Goal: Information Seeking & Learning: Compare options

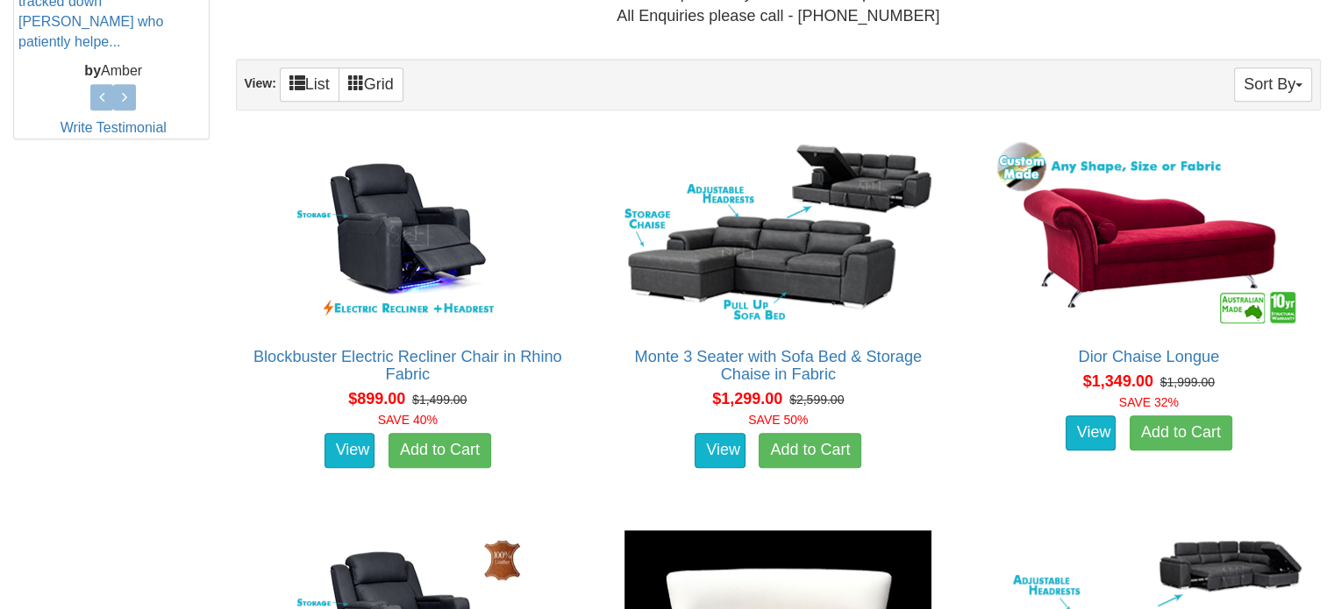
scroll to position [877, 0]
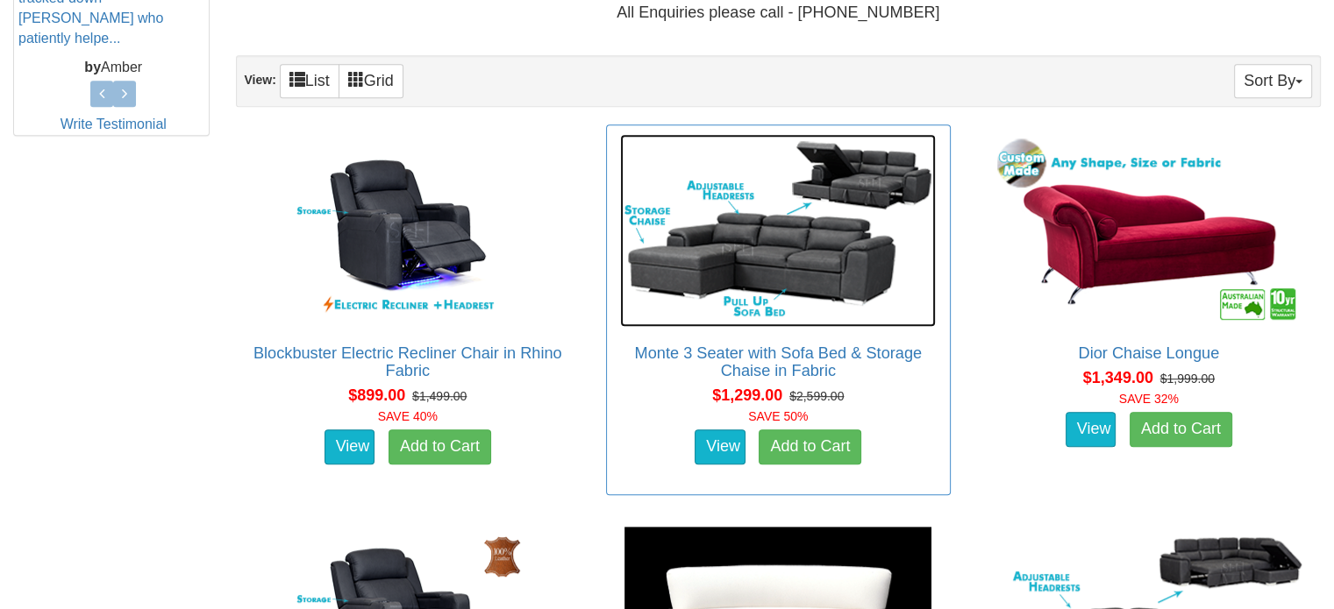
click at [765, 288] on img at bounding box center [778, 230] width 316 height 193
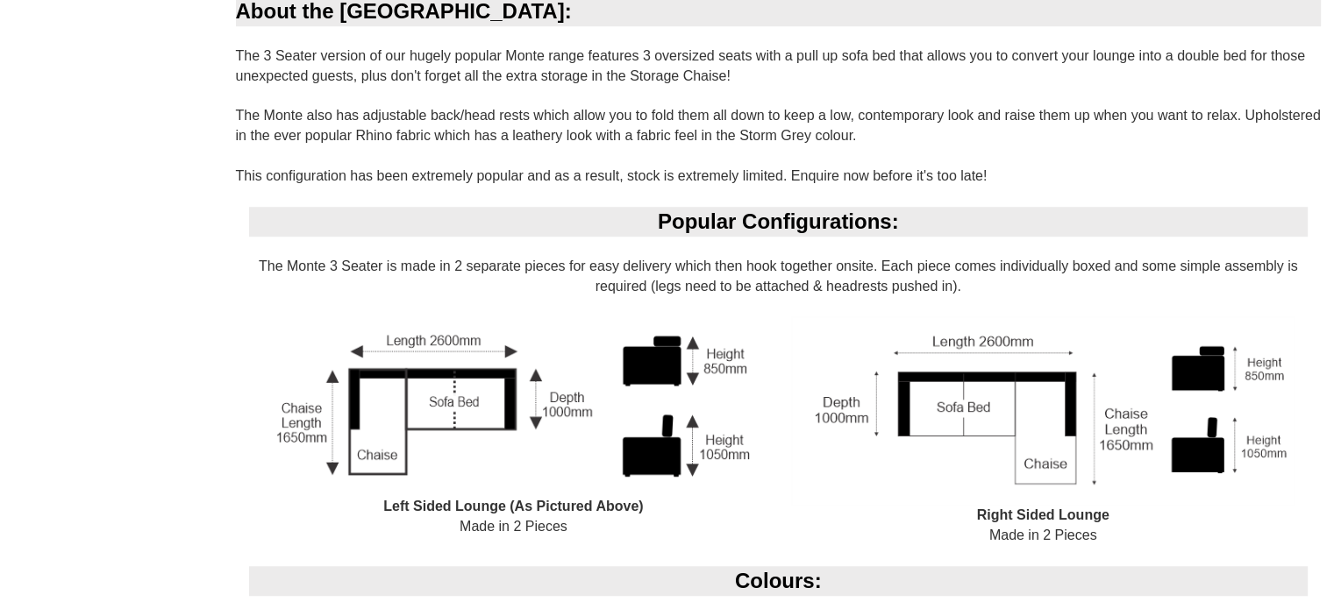
scroll to position [1227, 0]
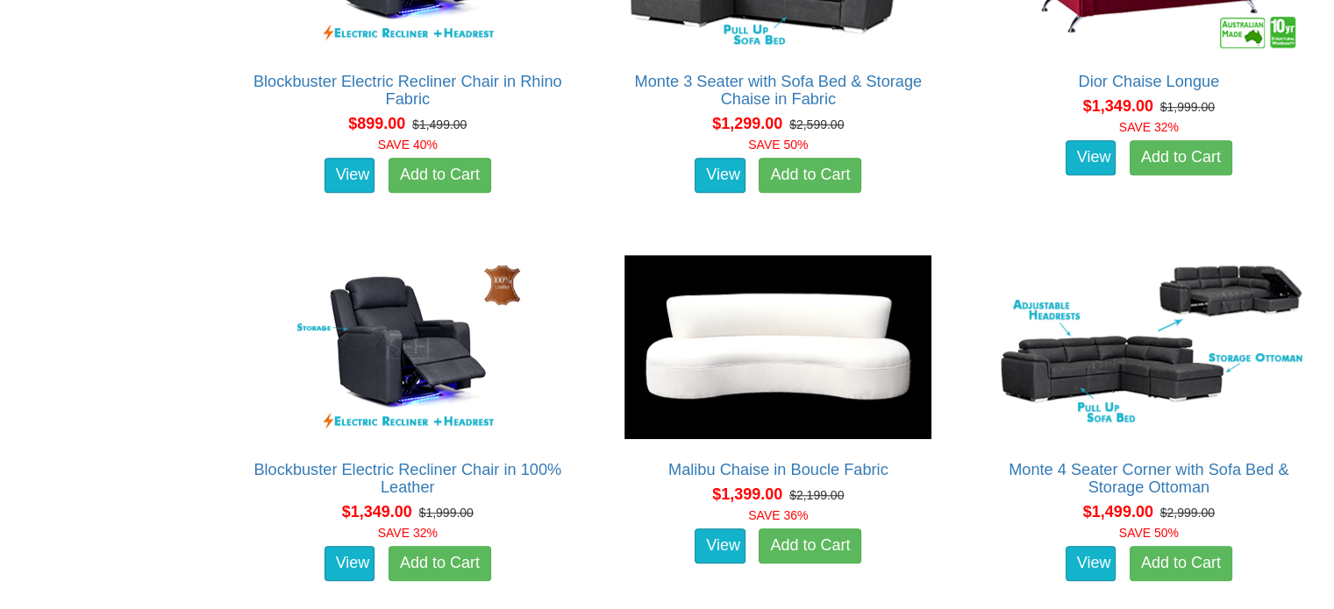
scroll to position [1227, 0]
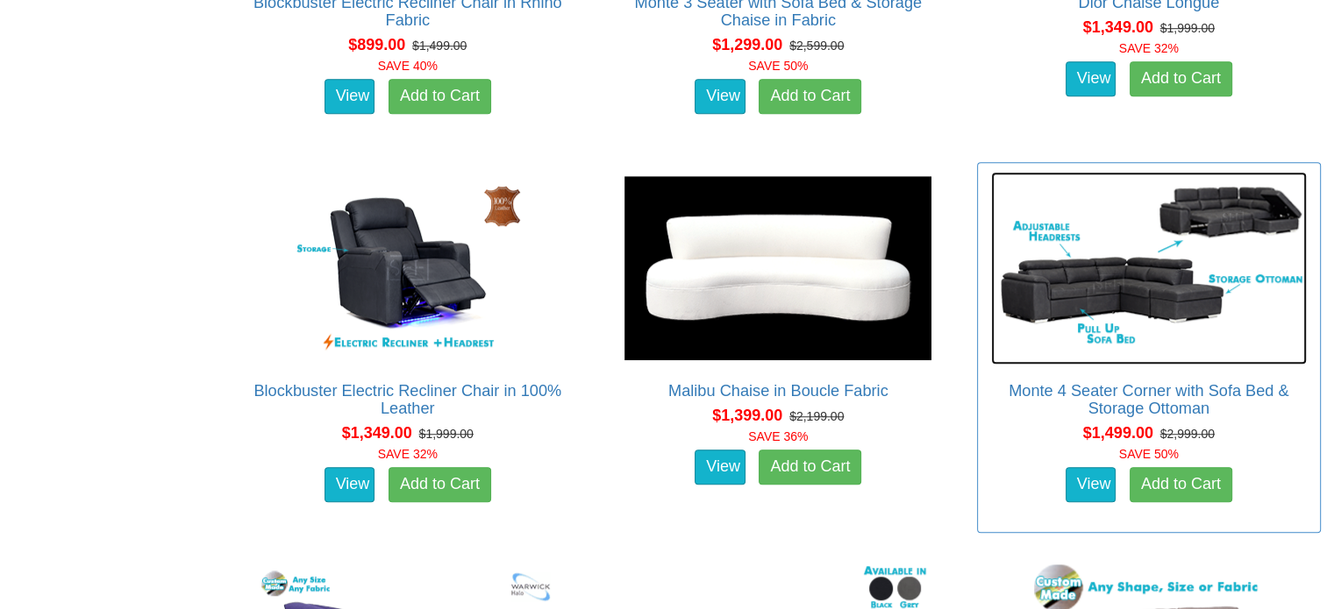
click at [1147, 290] on img at bounding box center [1149, 268] width 316 height 193
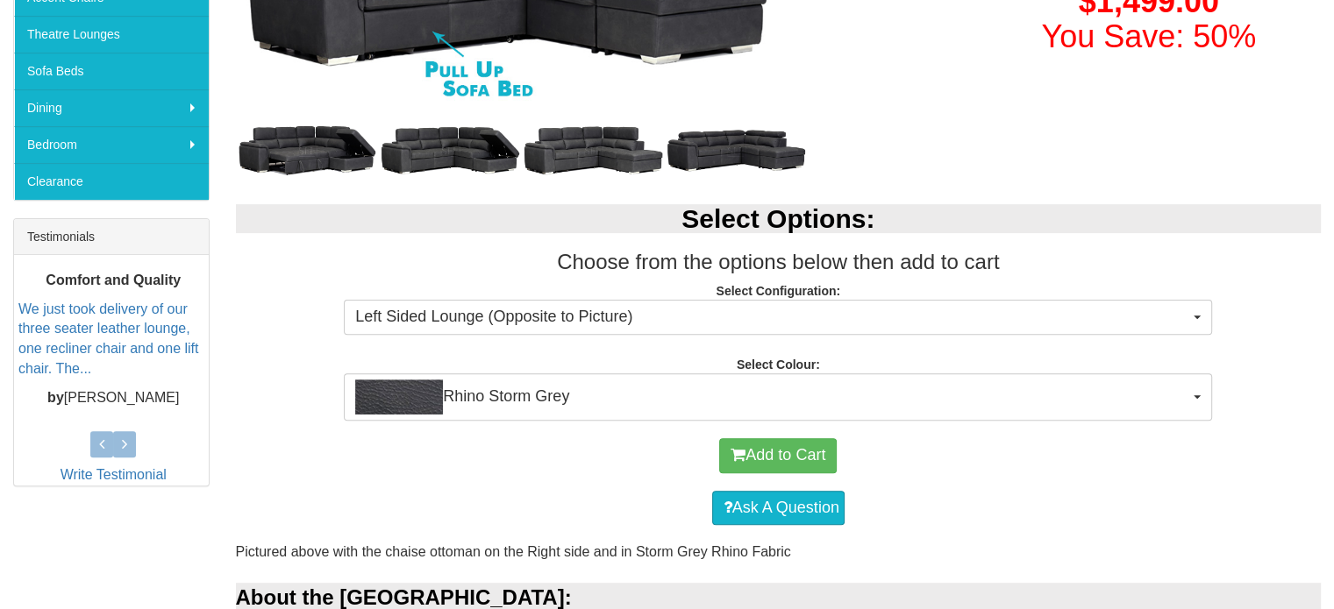
scroll to position [175, 0]
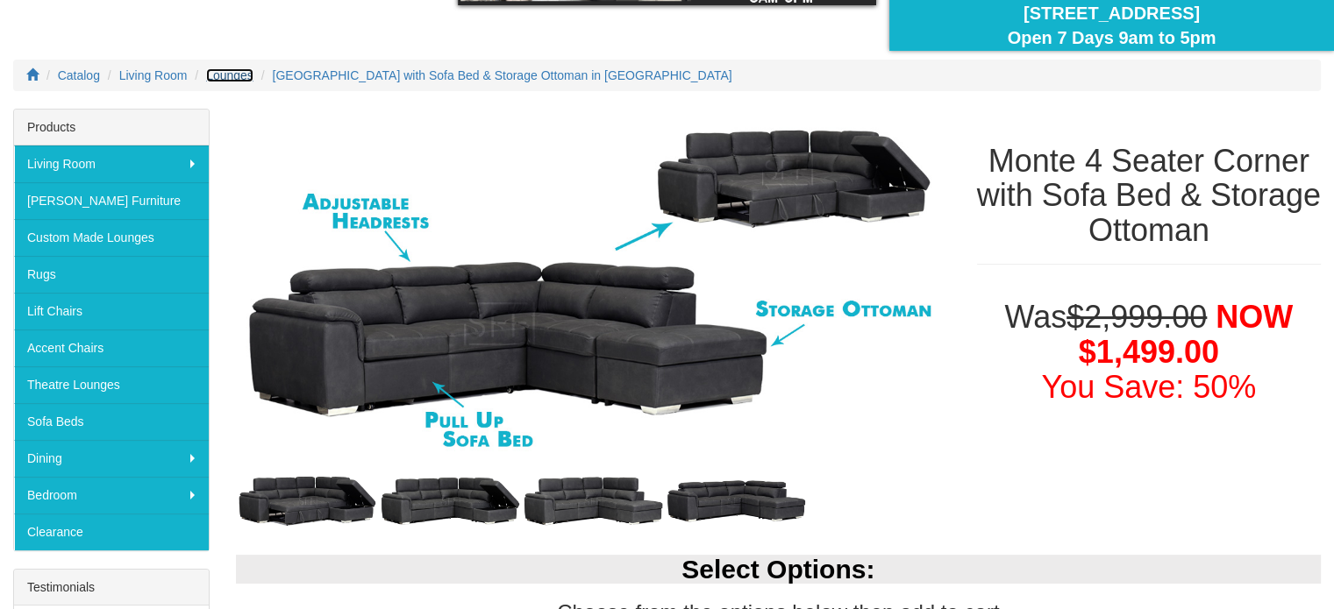
click at [226, 76] on span "Lounges" at bounding box center [229, 75] width 47 height 14
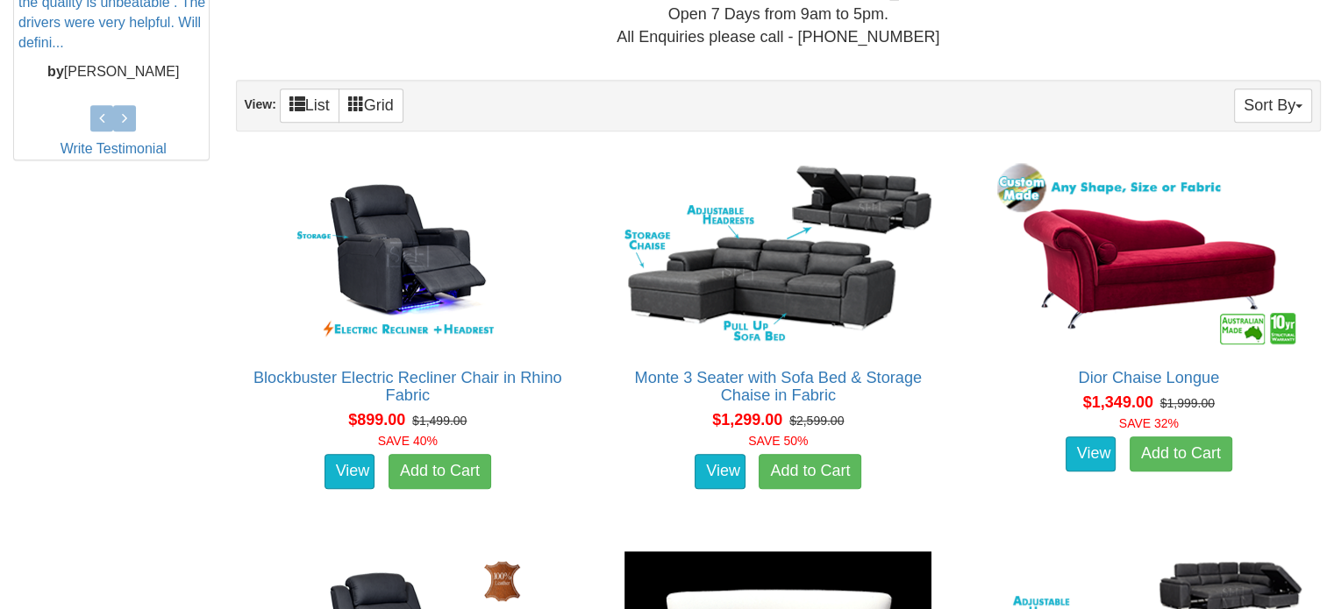
scroll to position [877, 0]
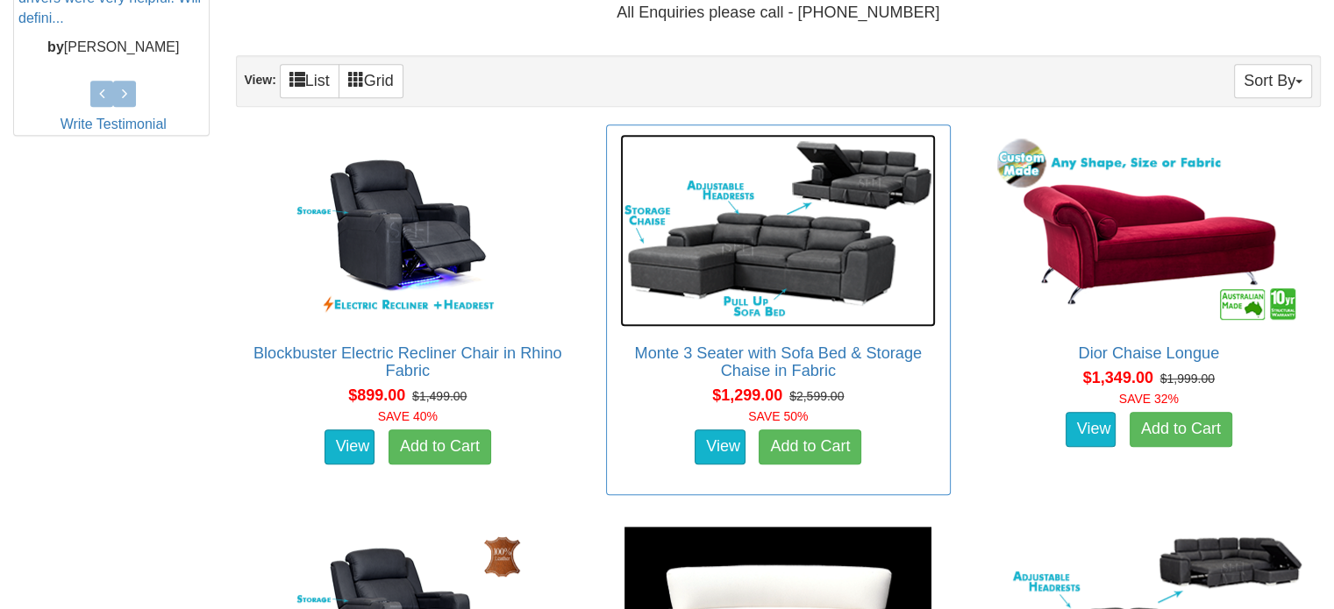
click at [824, 218] on img at bounding box center [778, 230] width 316 height 193
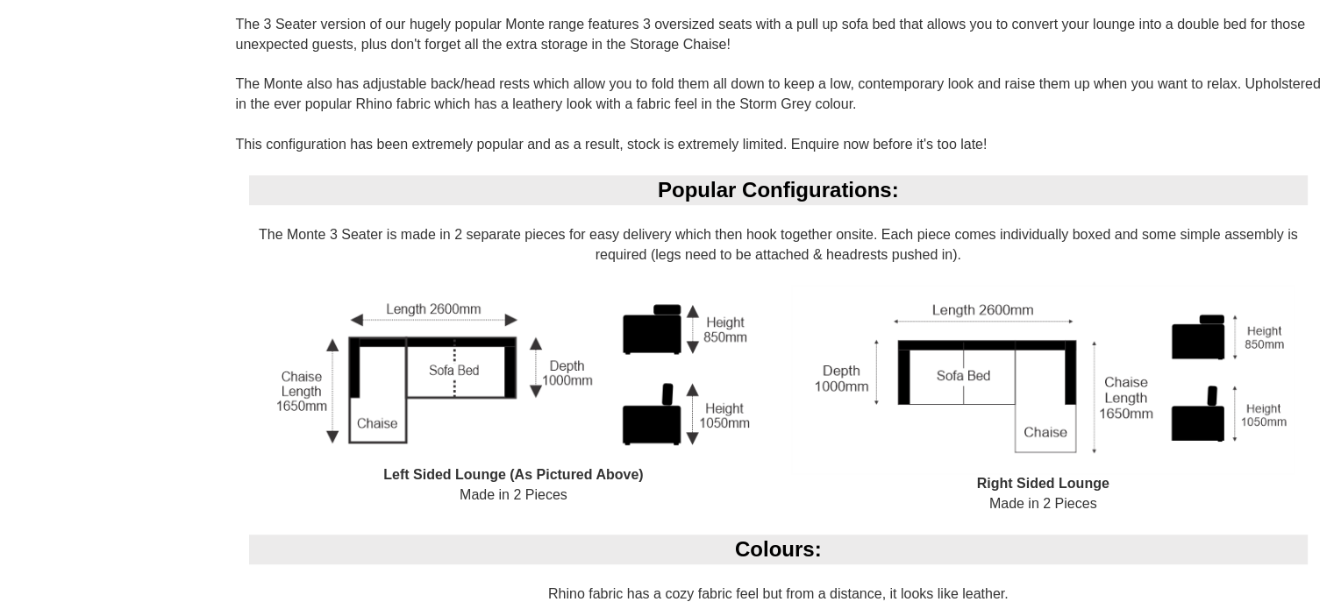
scroll to position [877, 0]
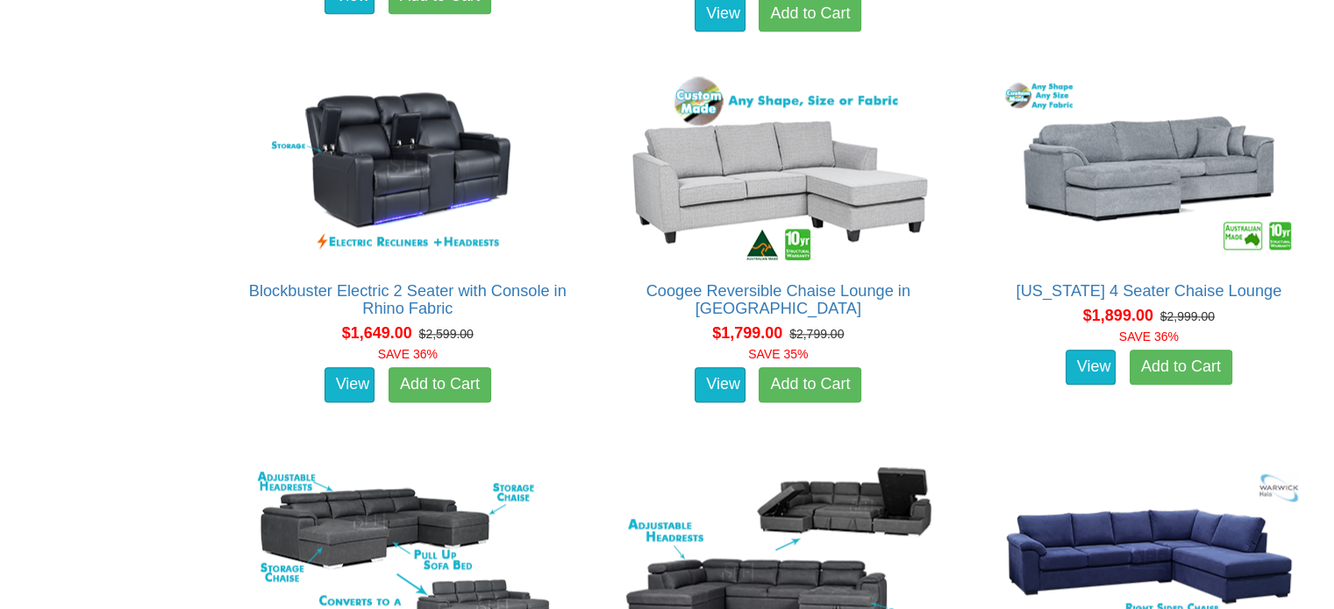
scroll to position [2367, 0]
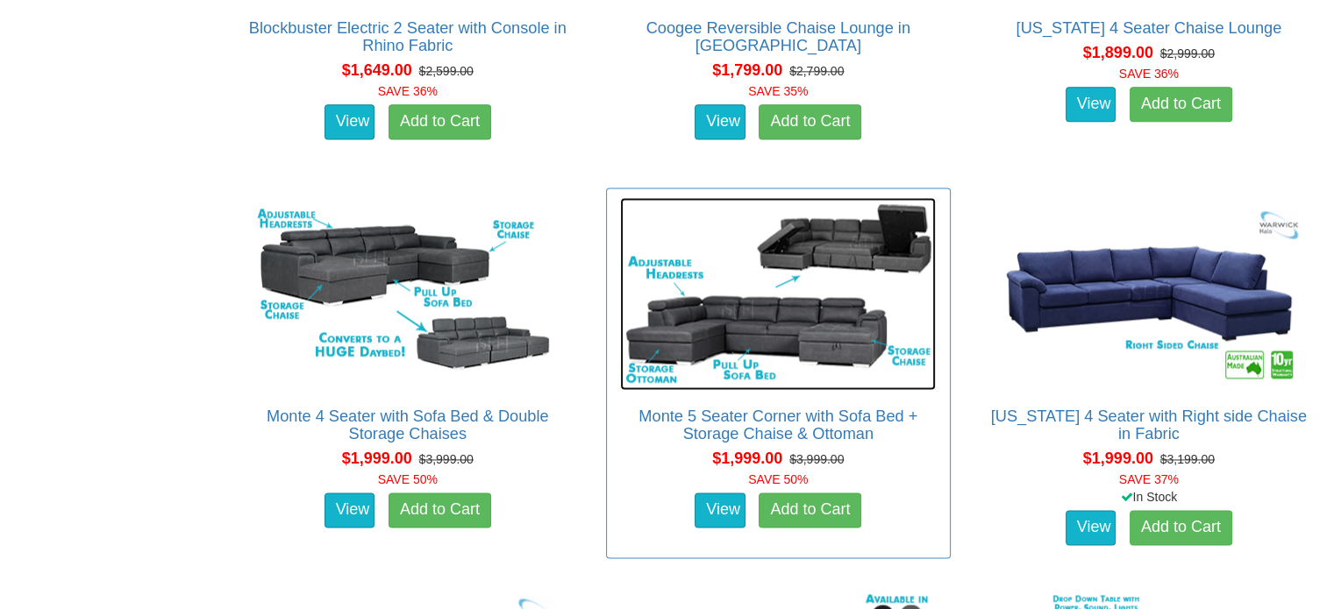
click at [790, 356] on img at bounding box center [778, 293] width 316 height 193
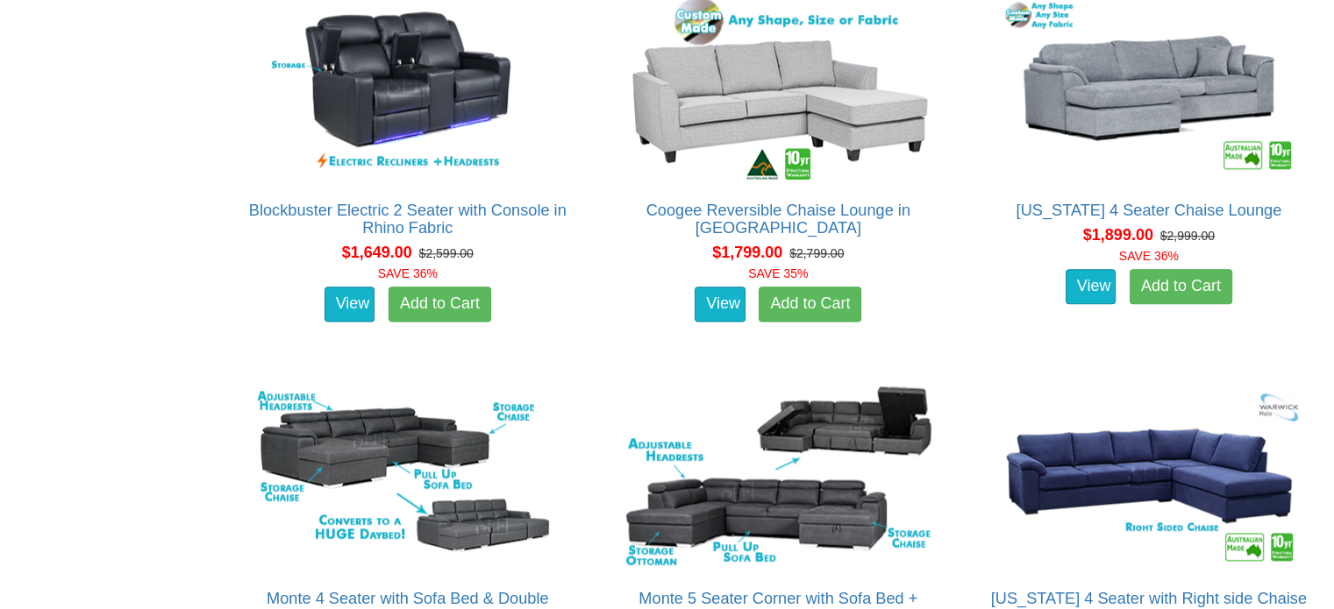
scroll to position [2367, 0]
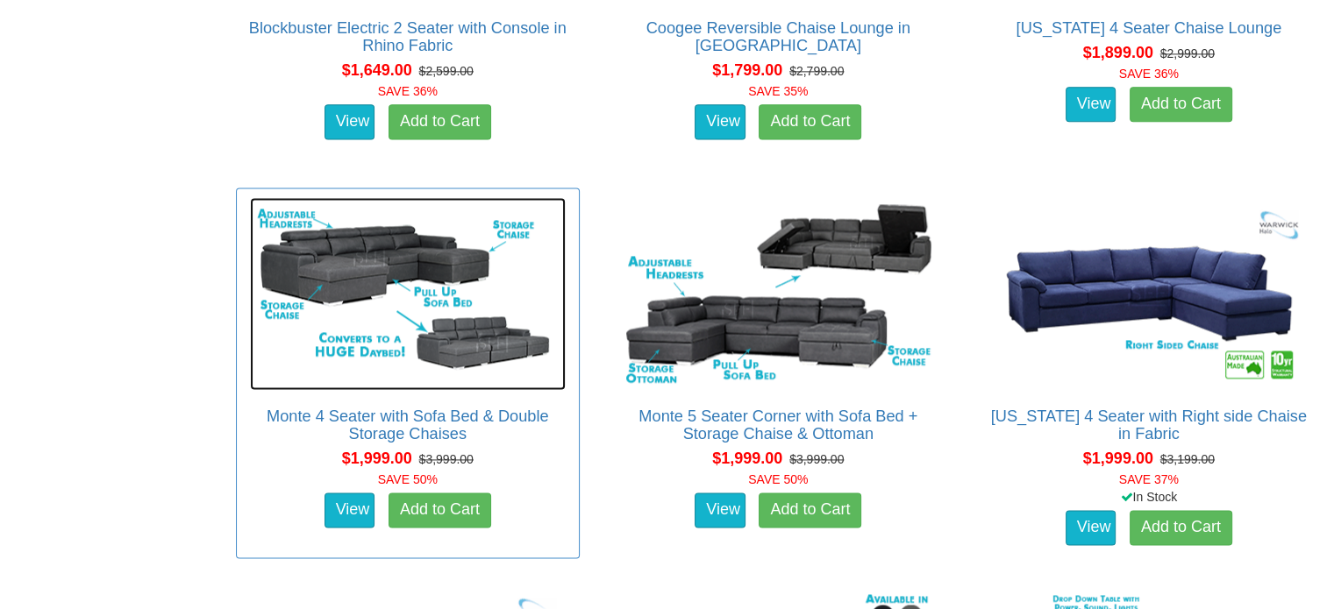
click at [447, 299] on img at bounding box center [408, 293] width 316 height 193
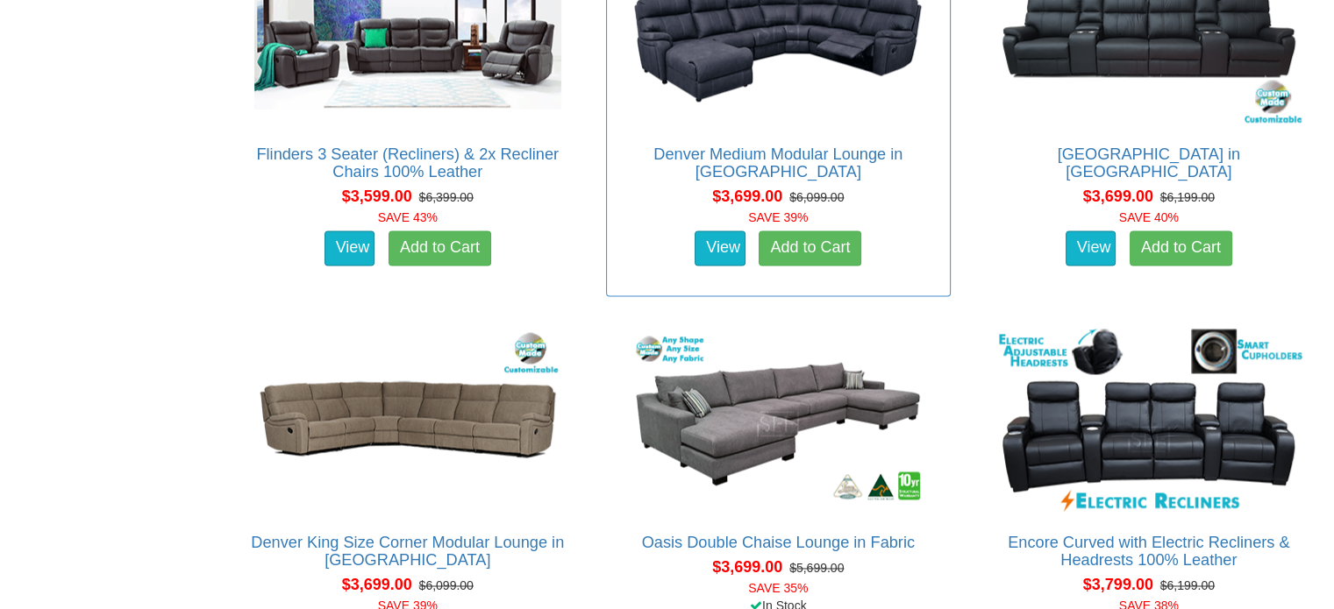
scroll to position [9469, 0]
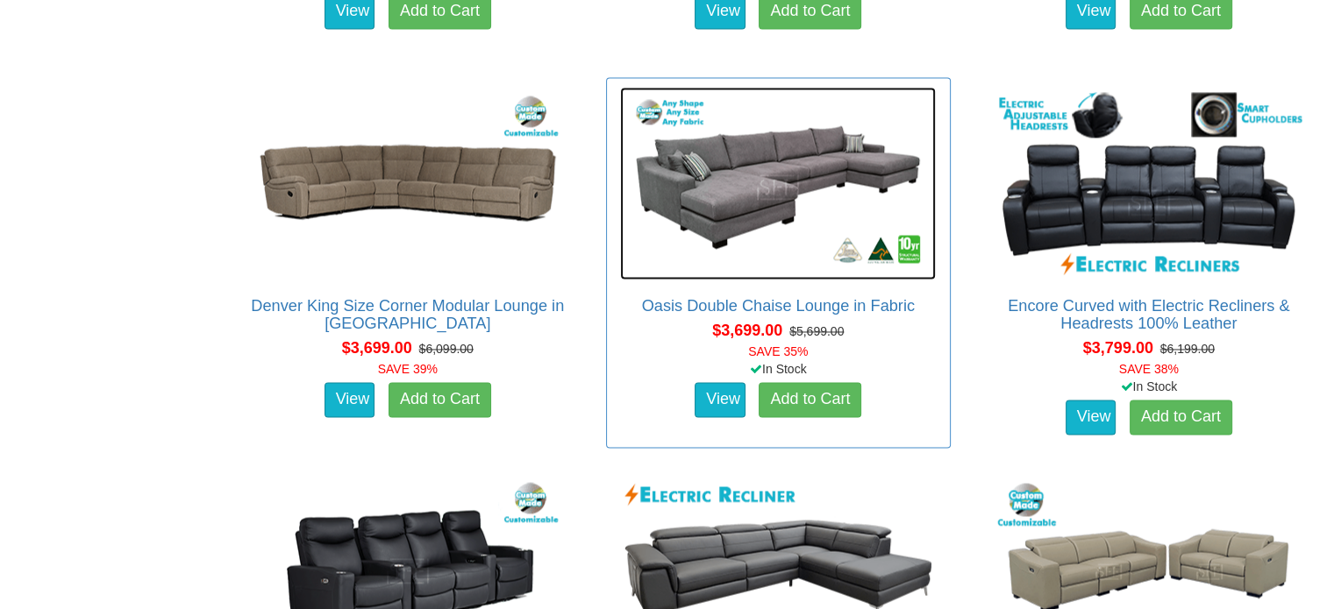
click at [729, 234] on img at bounding box center [778, 183] width 316 height 193
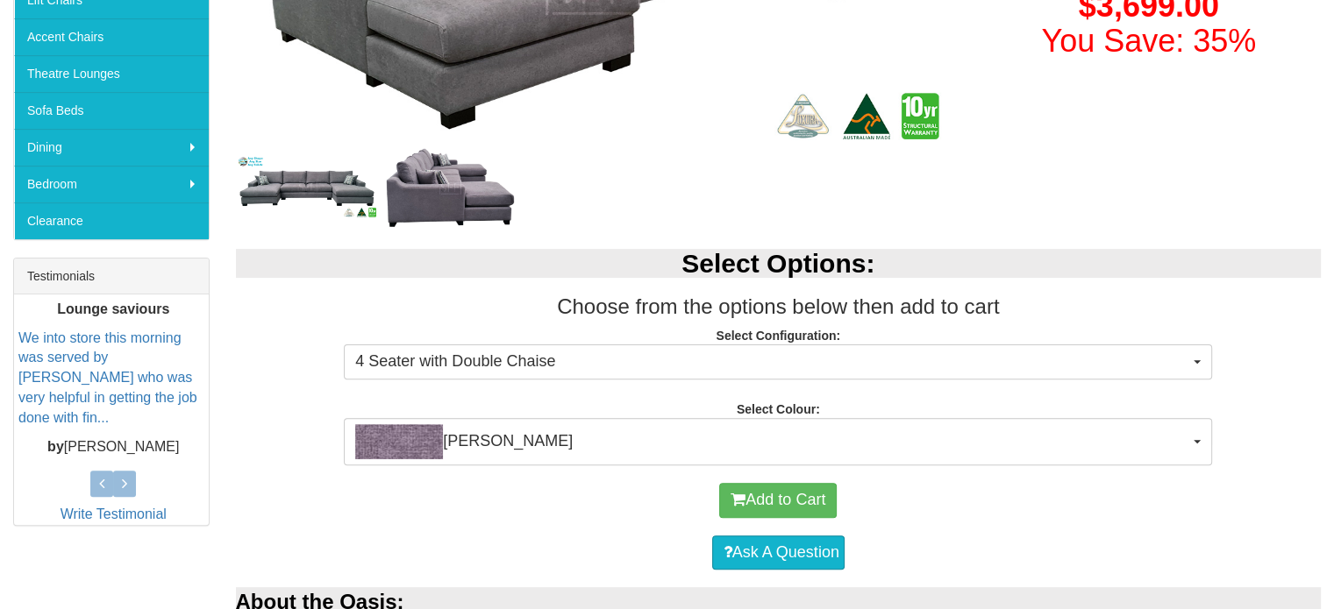
scroll to position [789, 0]
